Goal: Task Accomplishment & Management: Complete application form

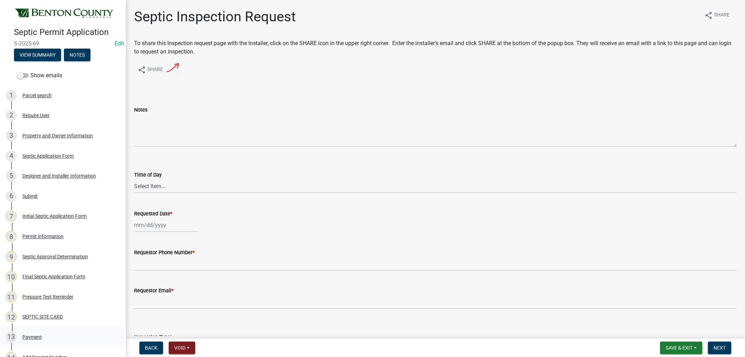
scroll to position [116, 0]
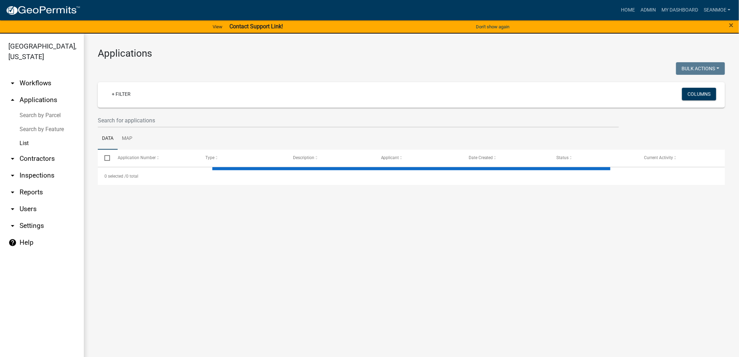
select select "1: 25"
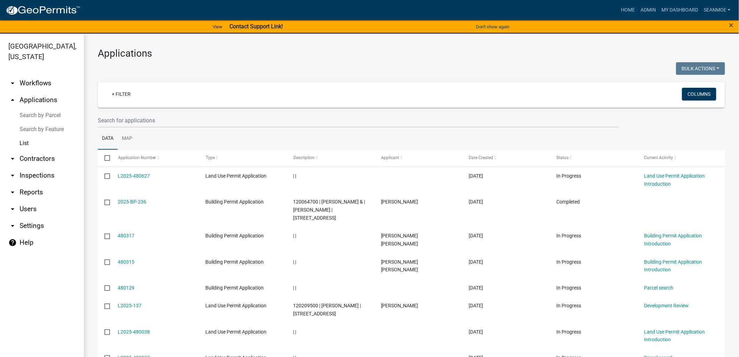
click at [28, 97] on link "arrow_drop_up Applications" at bounding box center [42, 100] width 84 height 17
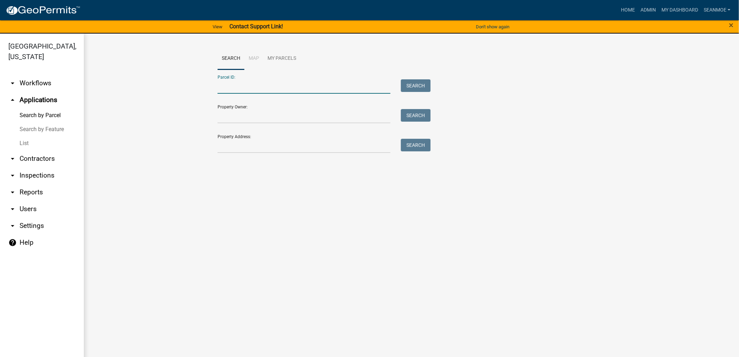
paste input "020064000"
type input "020064000"
click at [425, 82] on button "Search" at bounding box center [416, 85] width 30 height 13
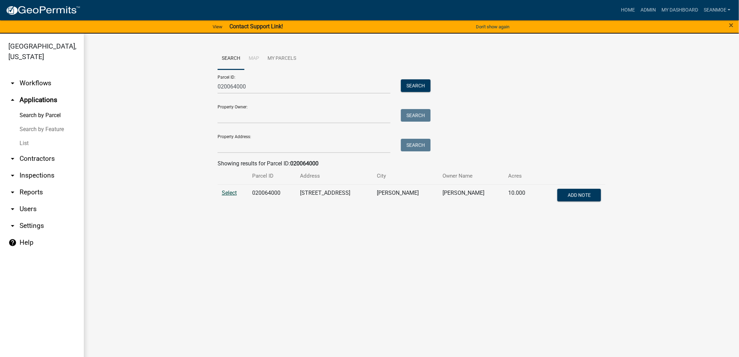
click at [228, 191] on span "Select" at bounding box center [229, 192] width 15 height 7
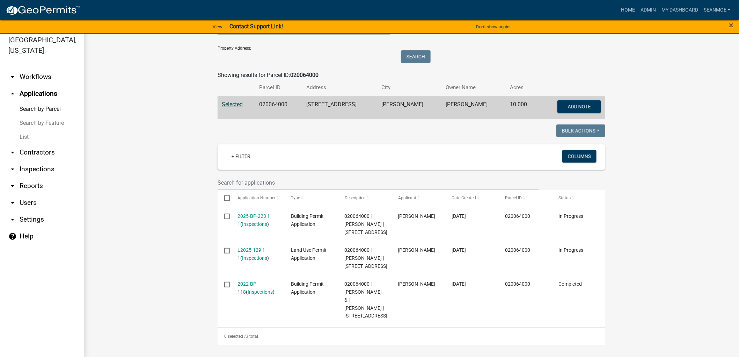
scroll to position [8, 0]
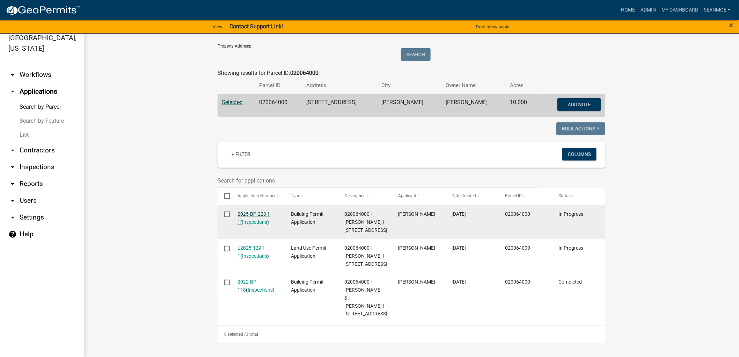
click at [252, 211] on link "2025-BP-223 1 1" at bounding box center [254, 218] width 33 height 14
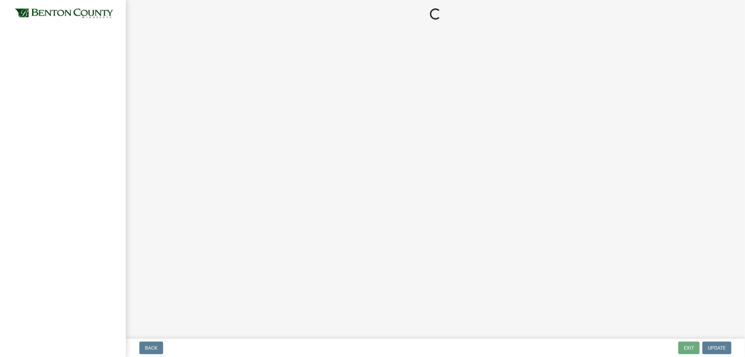
select select "3: 3"
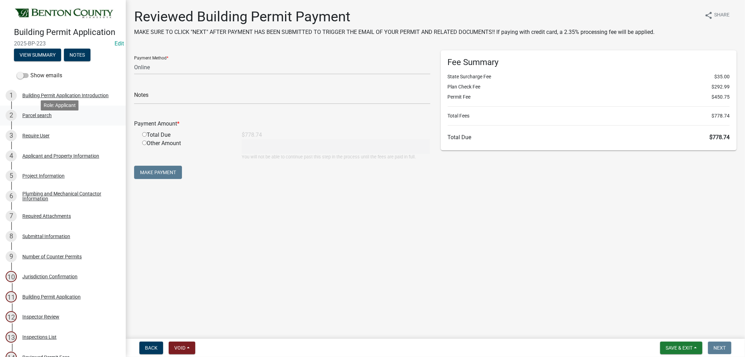
click at [37, 118] on div "Parcel search" at bounding box center [36, 115] width 29 height 5
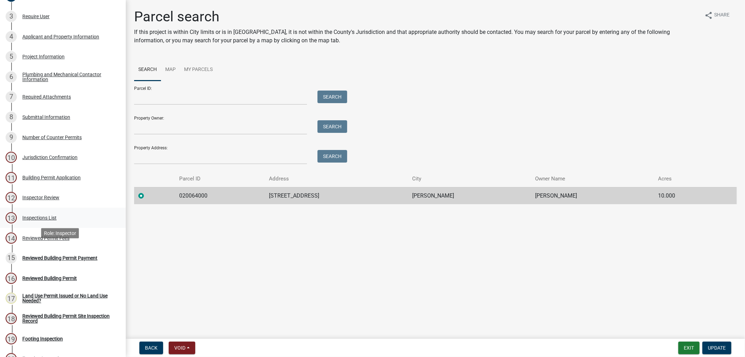
scroll to position [155, 0]
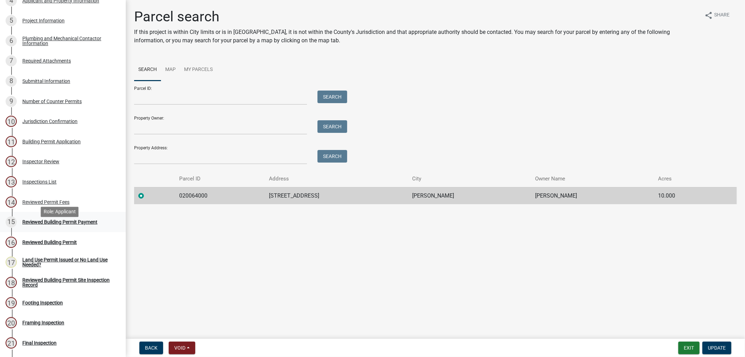
click at [34, 224] on div "Reviewed Building Permit Payment" at bounding box center [59, 221] width 75 height 5
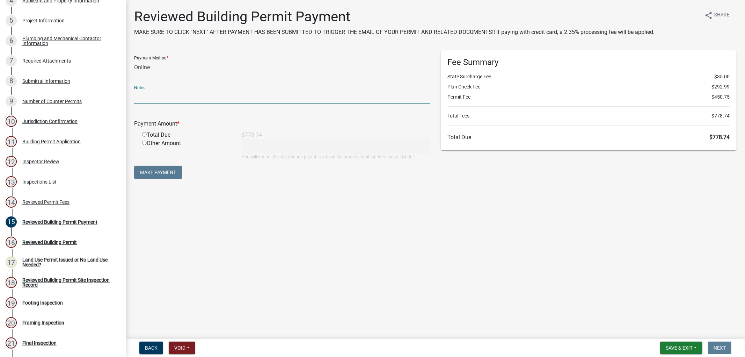
click at [192, 100] on input "text" at bounding box center [282, 97] width 296 height 14
click at [194, 68] on select "Credit Card POS Check Cash Online" at bounding box center [282, 67] width 296 height 14
select select "1: 0"
click at [134, 60] on select "Credit Card POS Check Cash Online" at bounding box center [282, 67] width 296 height 14
click at [148, 99] on input "text" at bounding box center [282, 97] width 296 height 14
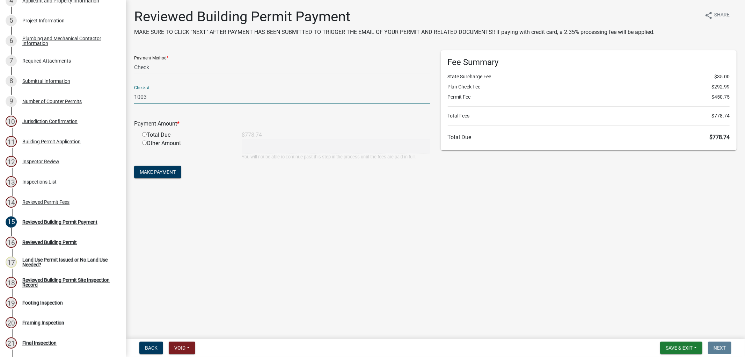
type input "1003"
click at [145, 134] on input "radio" at bounding box center [144, 134] width 5 height 5
radio input "true"
type input "778.74"
click at [158, 172] on span "Make Payment" at bounding box center [158, 172] width 36 height 6
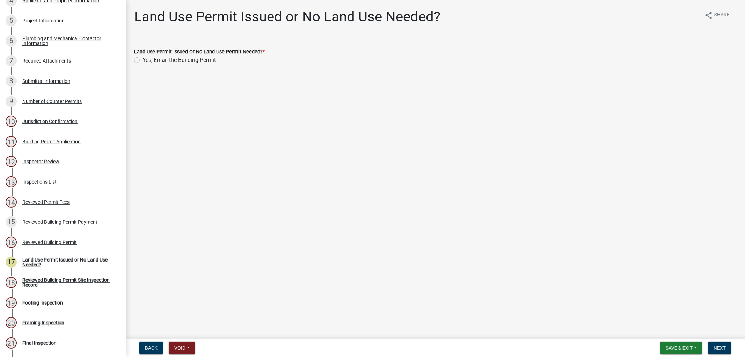
click at [143, 60] on label "Yes, Email the Building Permit" at bounding box center [179, 60] width 73 height 8
click at [143, 60] on input "Yes, Email the Building Permit" at bounding box center [145, 58] width 5 height 5
radio input "true"
click at [715, 345] on span "Next" at bounding box center [720, 348] width 12 height 6
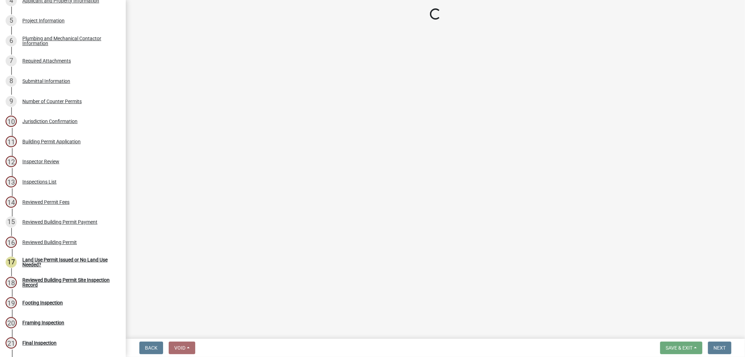
select select "17bfa135-5610-45df-8ce7-87530b7d86d4"
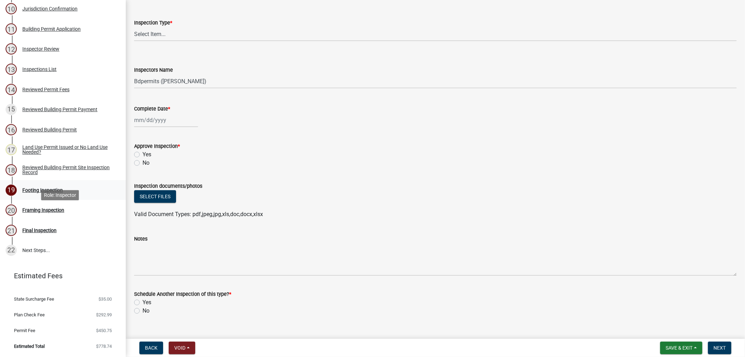
scroll to position [277, 0]
click at [39, 130] on div "Reviewed Building Permit" at bounding box center [49, 129] width 55 height 5
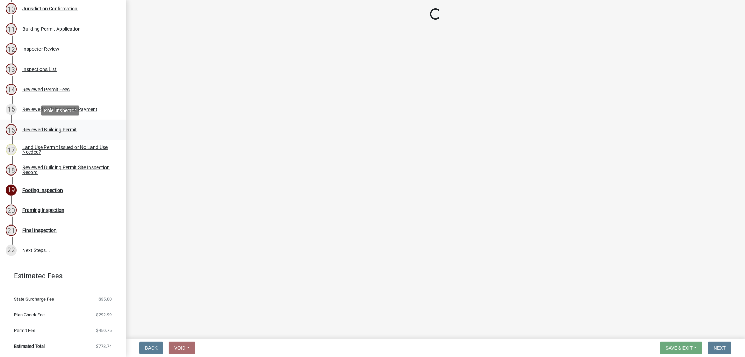
scroll to position [0, 0]
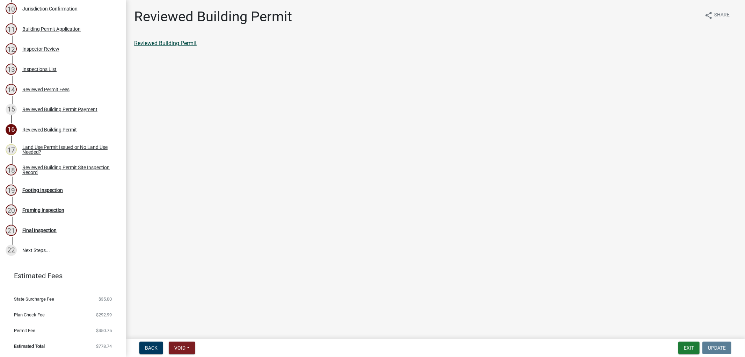
click at [179, 41] on link "Reviewed Building Permit" at bounding box center [165, 43] width 63 height 7
click at [43, 171] on div "Reviewed Building Permit Site Inspection Record" at bounding box center [68, 170] width 92 height 10
click at [195, 42] on link "Reviewed Building Permit Site Inspection Record" at bounding box center [193, 43] width 119 height 7
